Goal: Participate in discussion

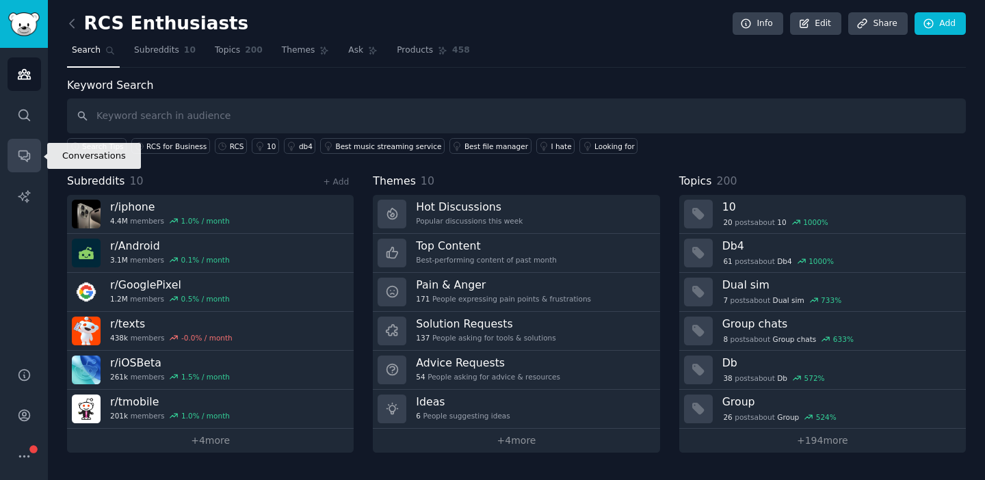
click at [18, 166] on link "Conversations" at bounding box center [25, 156] width 34 height 34
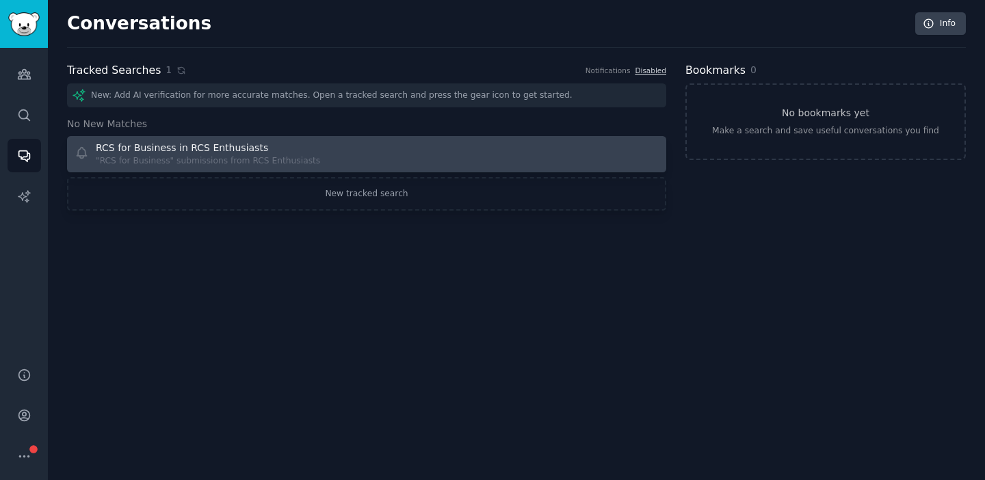
click at [324, 153] on div "RCS for Business in RCS Enthusiasts "RCS for Business" submissions from RCS Ent…" at bounding box center [216, 154] width 283 height 27
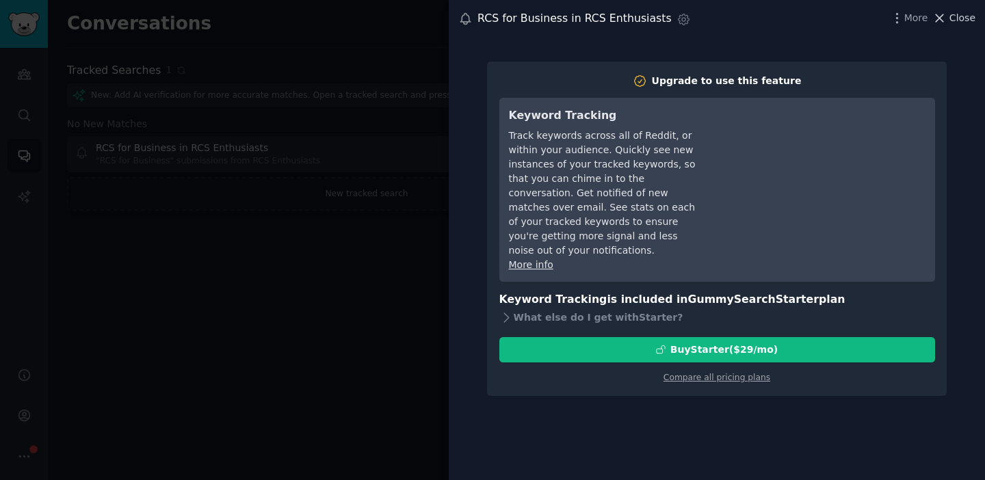
click at [967, 20] on span "Close" at bounding box center [963, 18] width 26 height 14
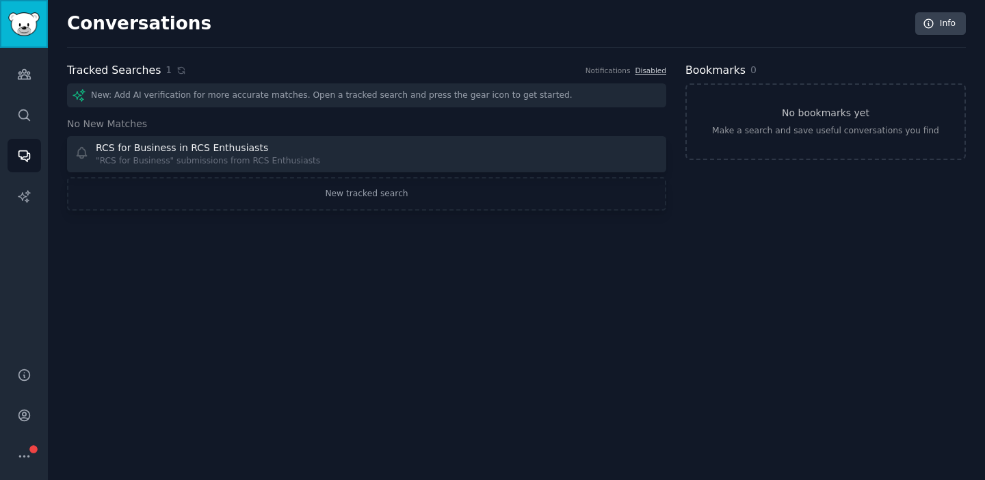
click at [28, 26] on img "Sidebar" at bounding box center [23, 24] width 31 height 24
